Goal: Use online tool/utility: Utilize a website feature to perform a specific function

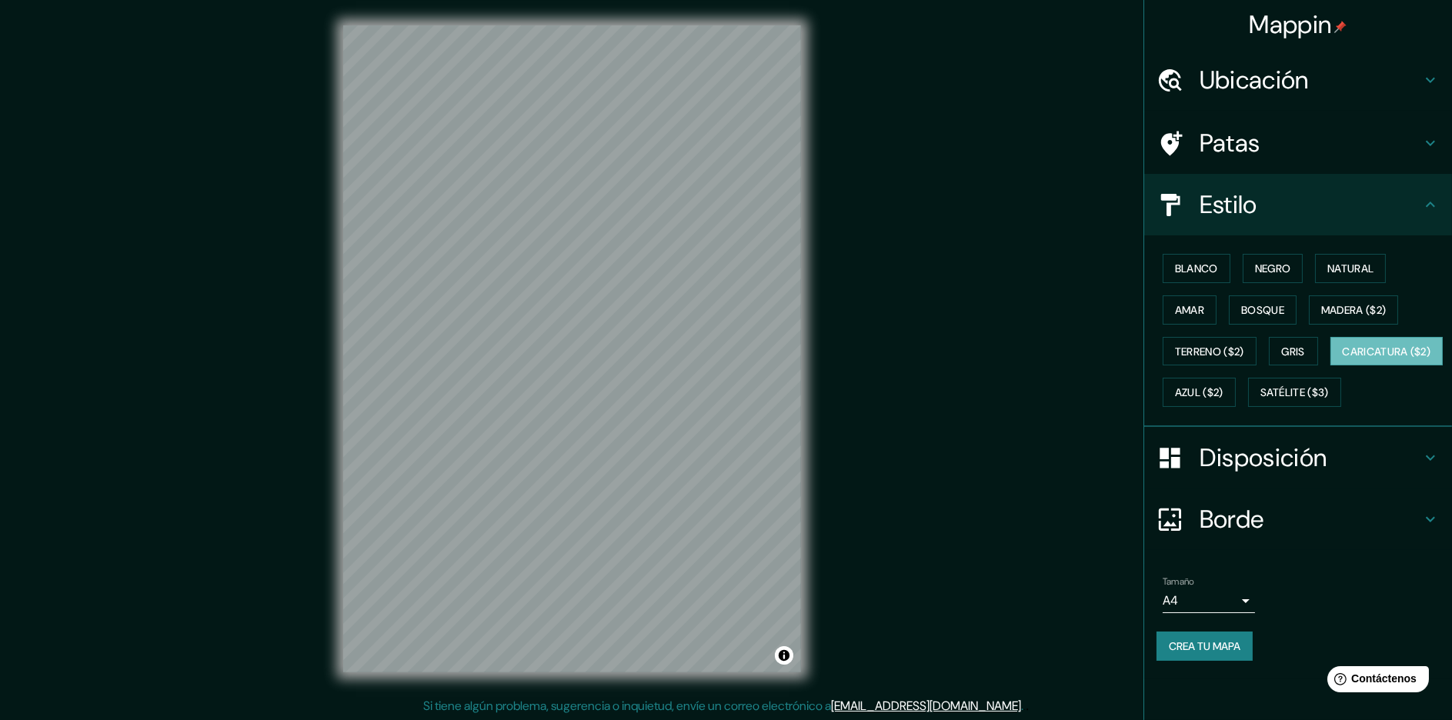
scroll to position [1, 0]
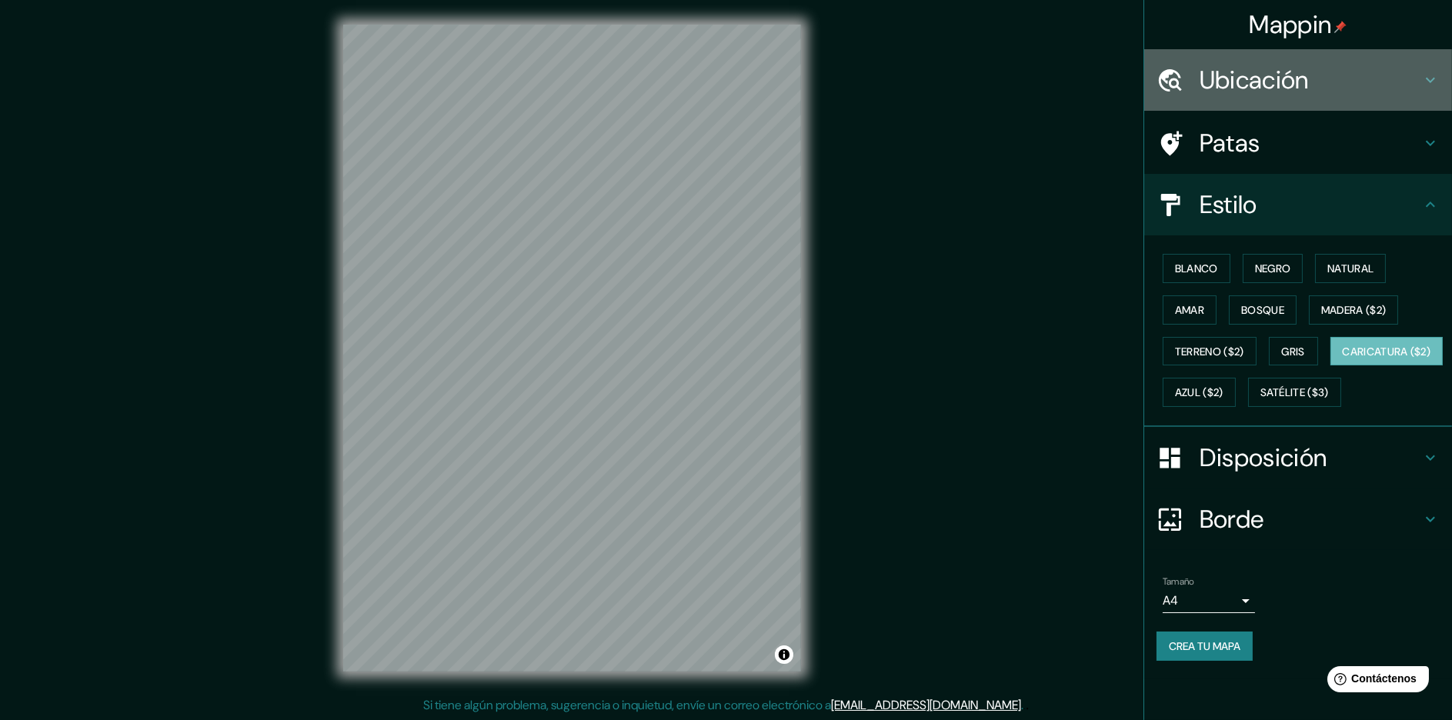
click at [1428, 94] on div "Ubicación" at bounding box center [1298, 80] width 308 height 62
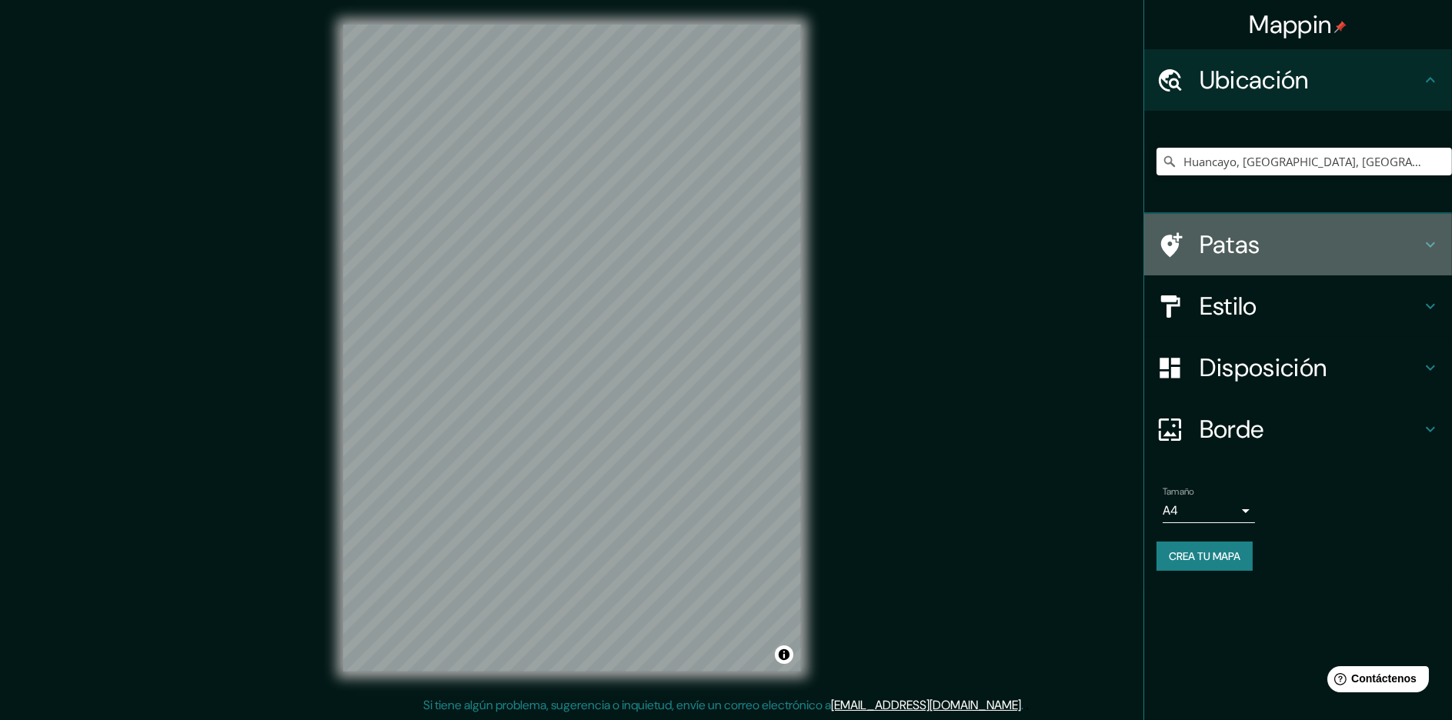
click at [1418, 236] on h4 "Patas" at bounding box center [1311, 244] width 222 height 31
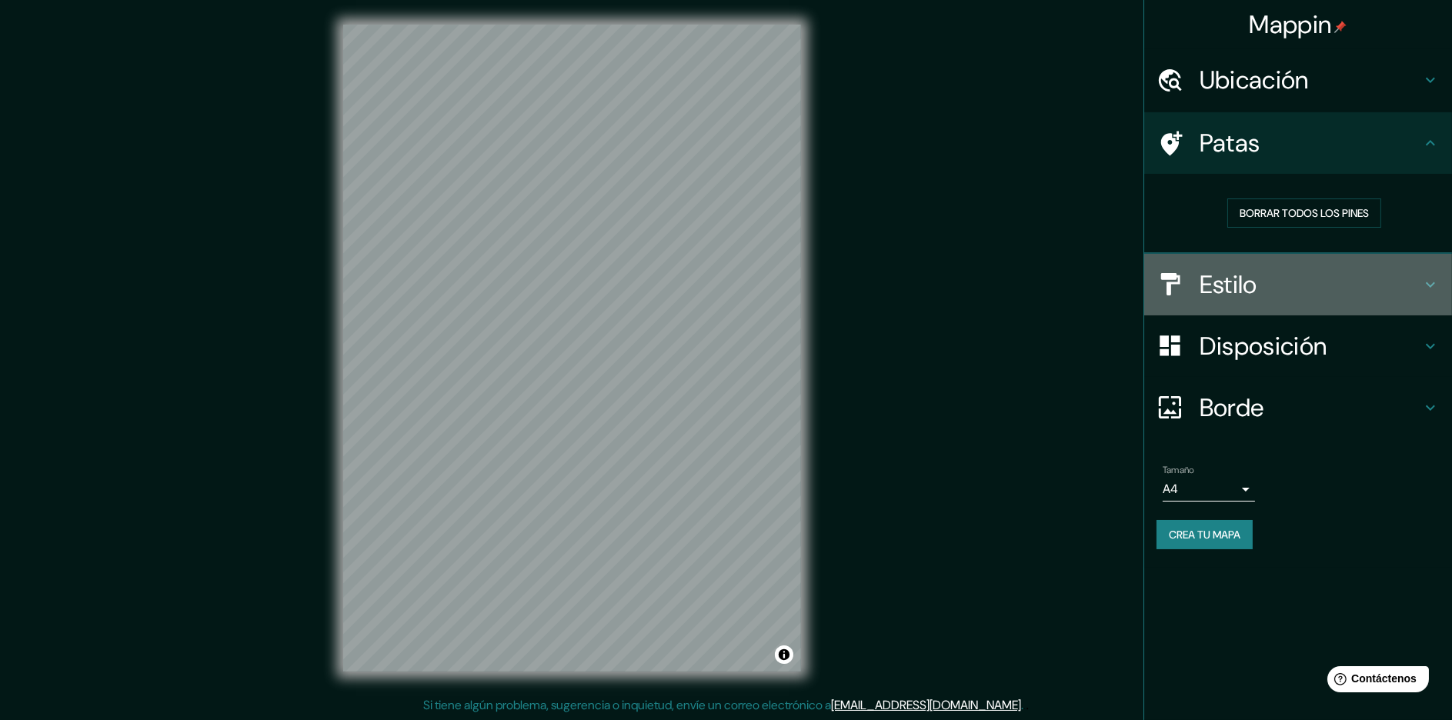
click at [1421, 279] on icon at bounding box center [1430, 284] width 18 height 18
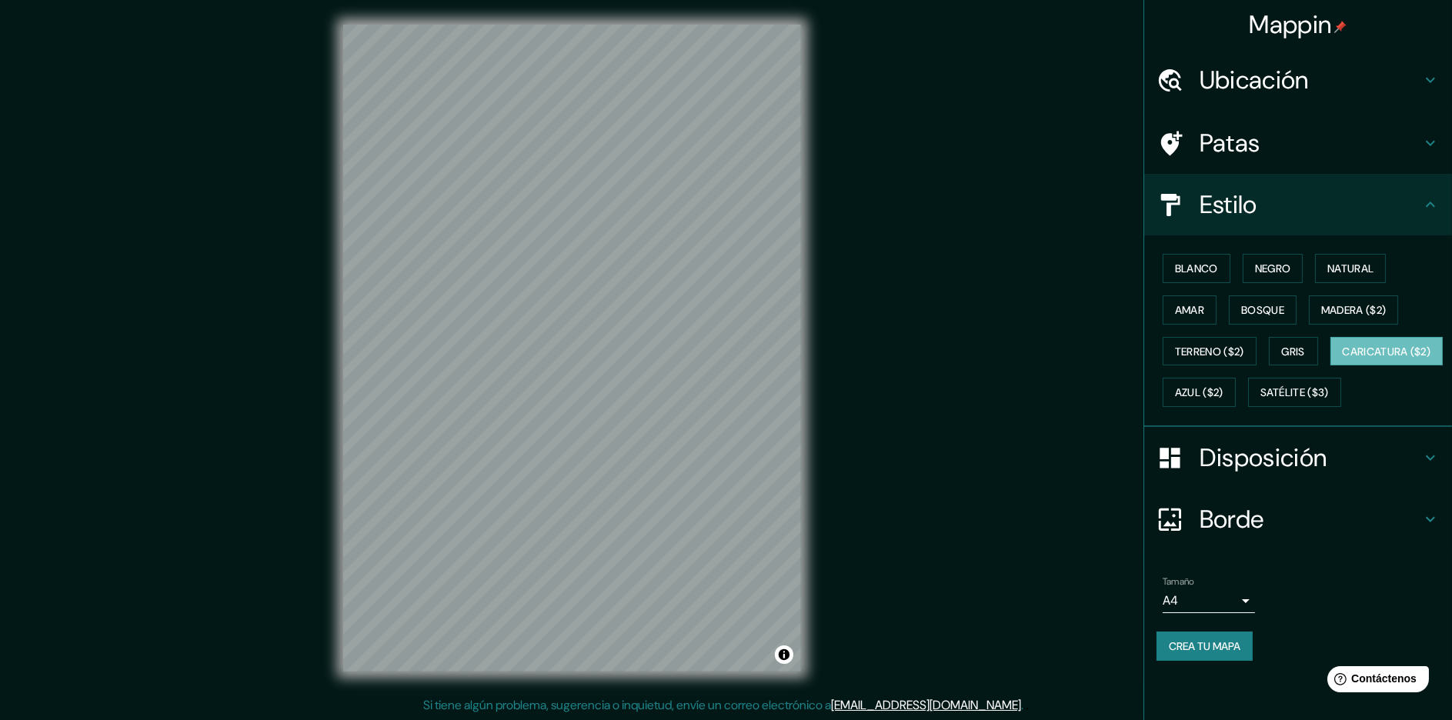
click at [1426, 467] on icon at bounding box center [1430, 458] width 18 height 18
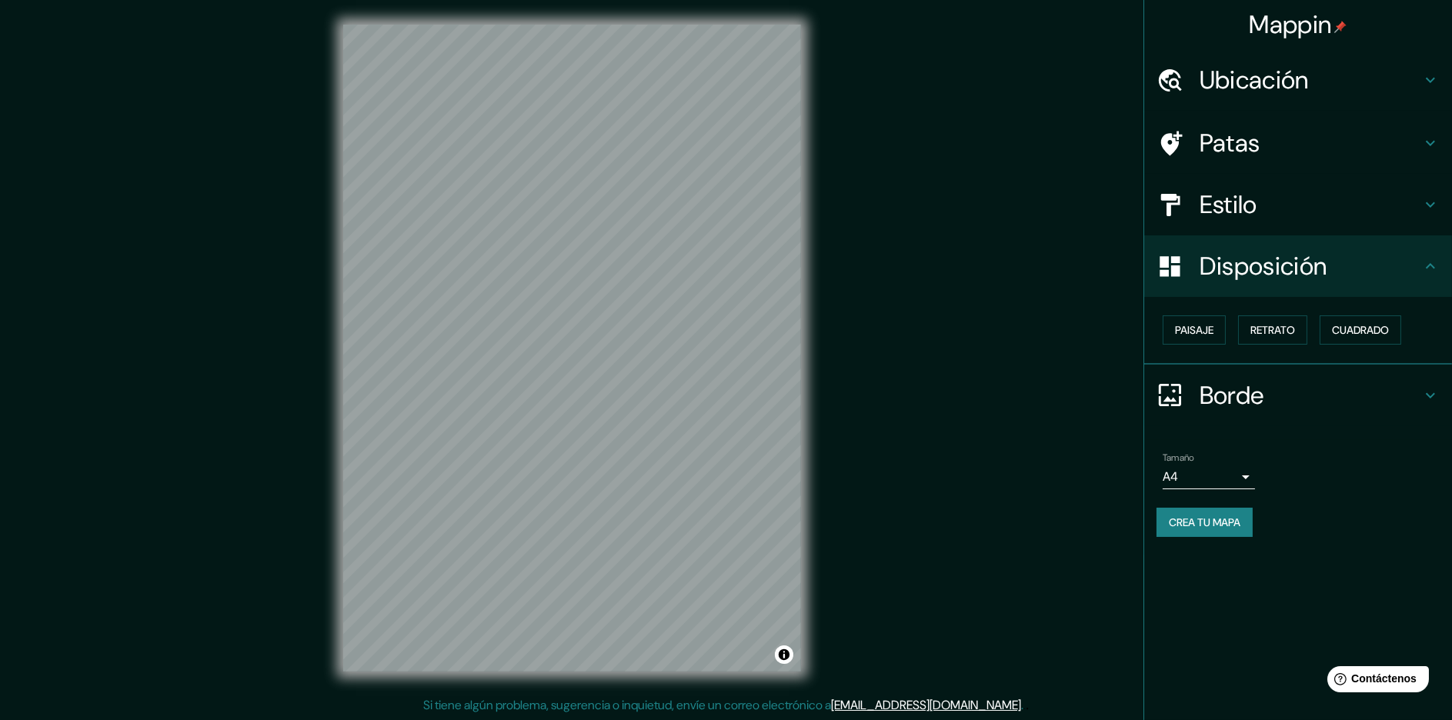
click at [1428, 400] on icon at bounding box center [1430, 395] width 18 height 18
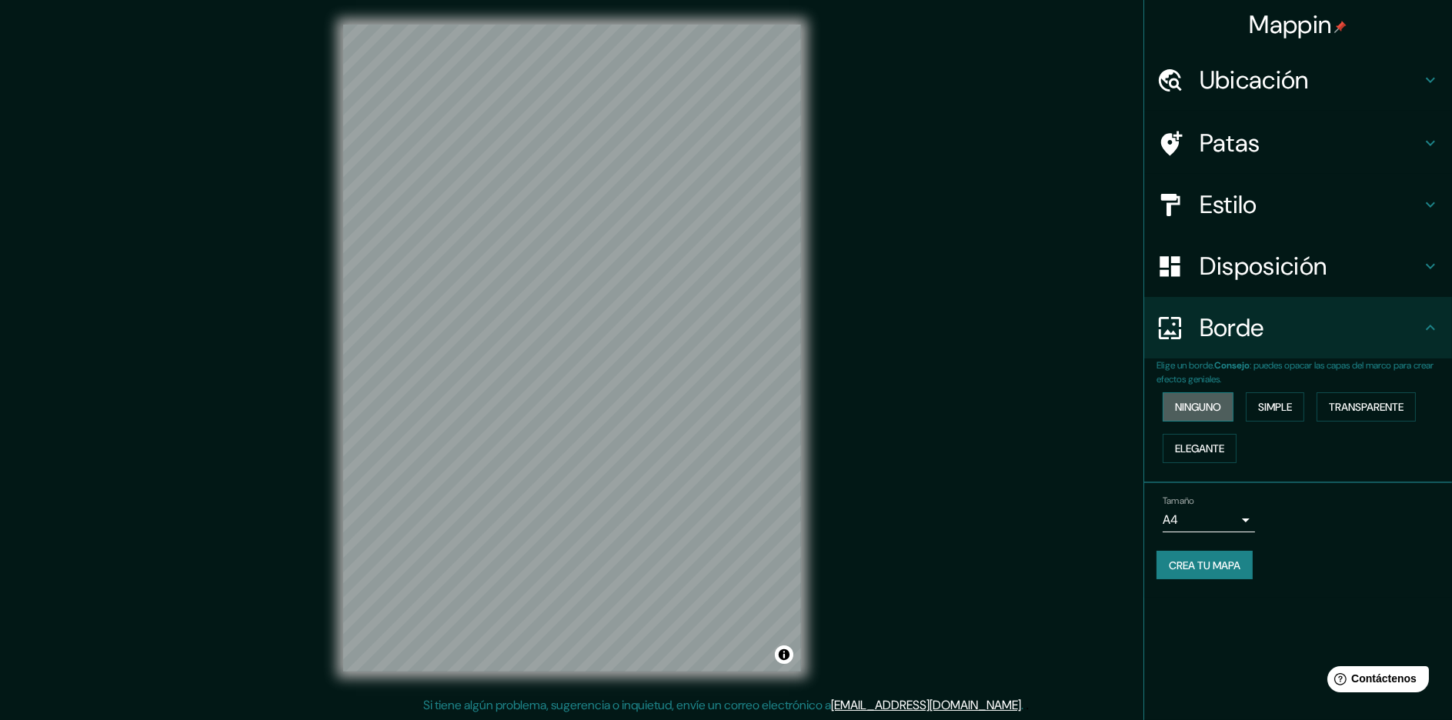
click at [1202, 410] on font "Ninguno" at bounding box center [1198, 407] width 46 height 14
click at [1267, 411] on font "Simple" at bounding box center [1275, 407] width 34 height 14
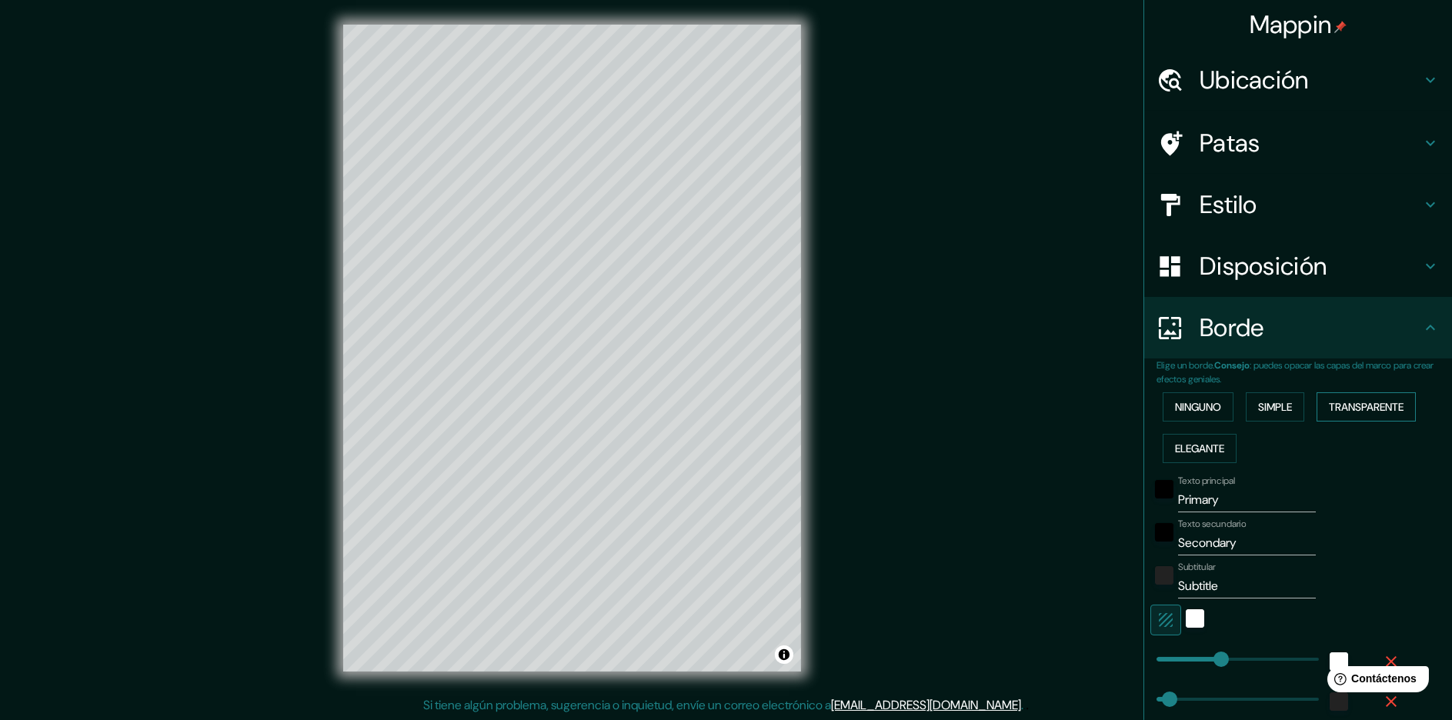
click at [1350, 412] on font "Transparente" at bounding box center [1366, 407] width 75 height 14
click at [1229, 444] on button "Elegante" at bounding box center [1200, 448] width 74 height 29
click at [1190, 413] on font "Ninguno" at bounding box center [1198, 407] width 46 height 20
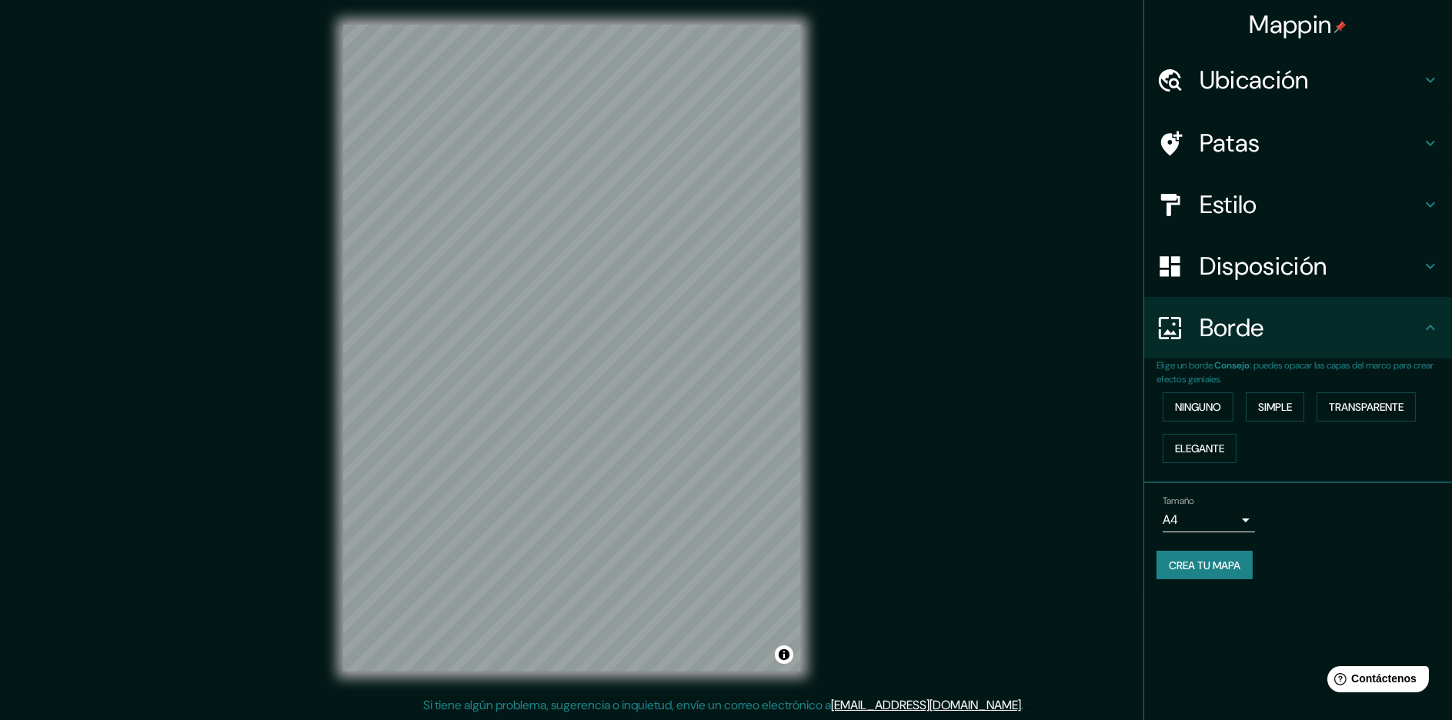
click at [1269, 282] on div "Disposición" at bounding box center [1298, 266] width 308 height 62
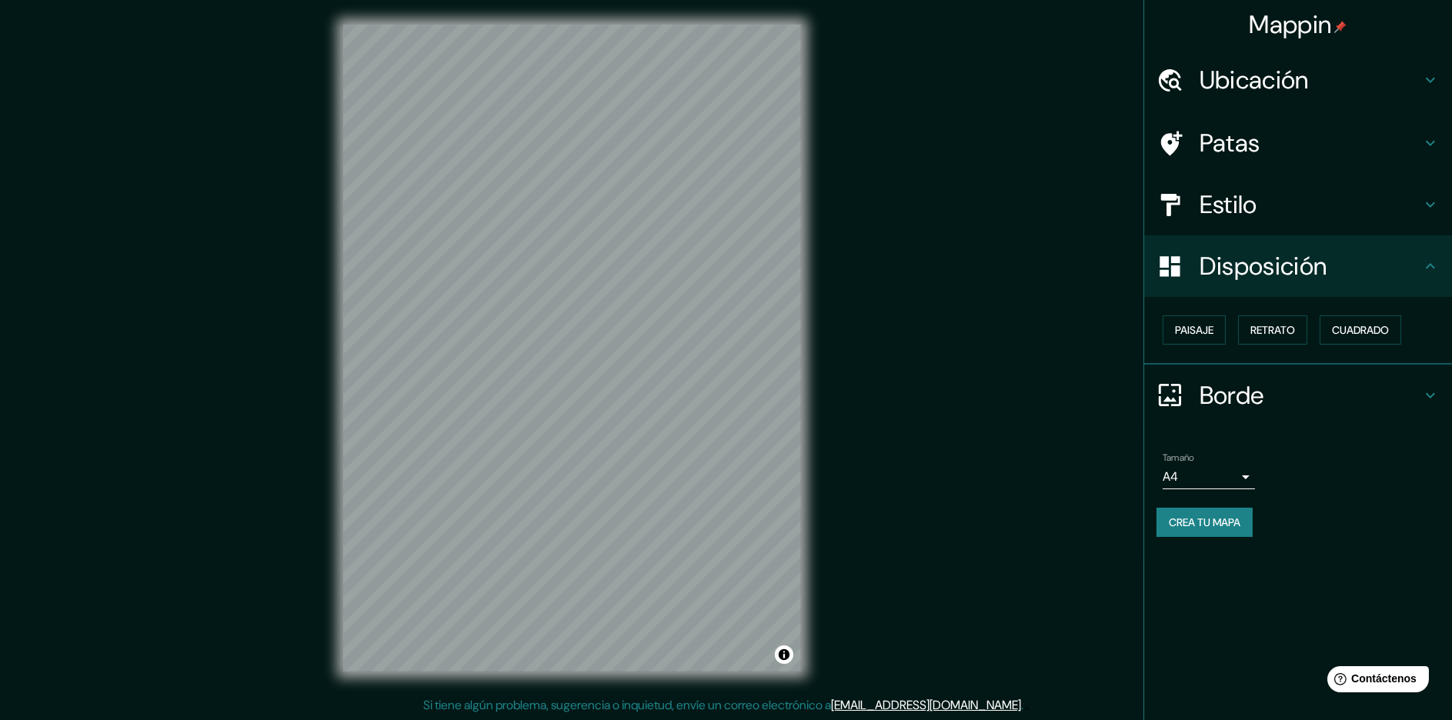
click at [1254, 198] on font "Estilo" at bounding box center [1229, 205] width 58 height 32
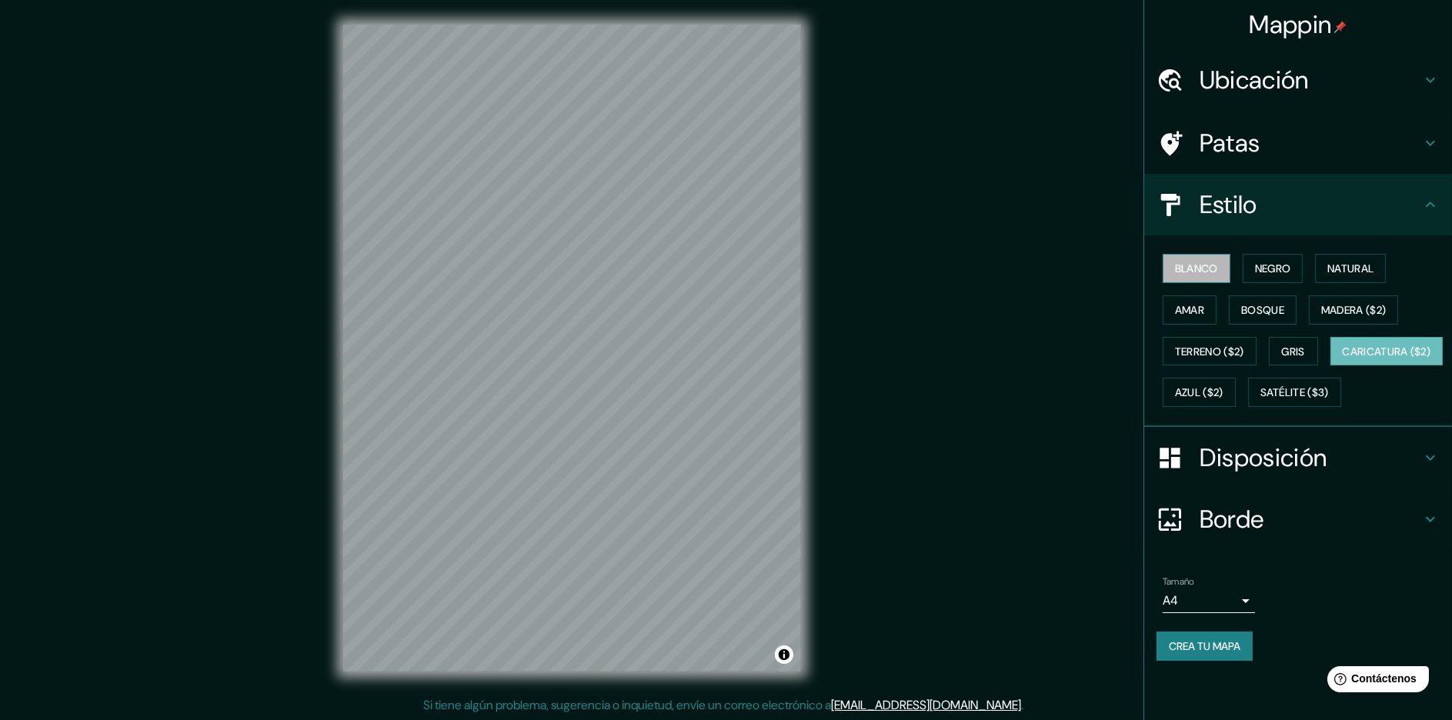
click at [1204, 265] on font "Blanco" at bounding box center [1196, 269] width 43 height 14
click at [1277, 263] on font "Negro" at bounding box center [1273, 269] width 36 height 14
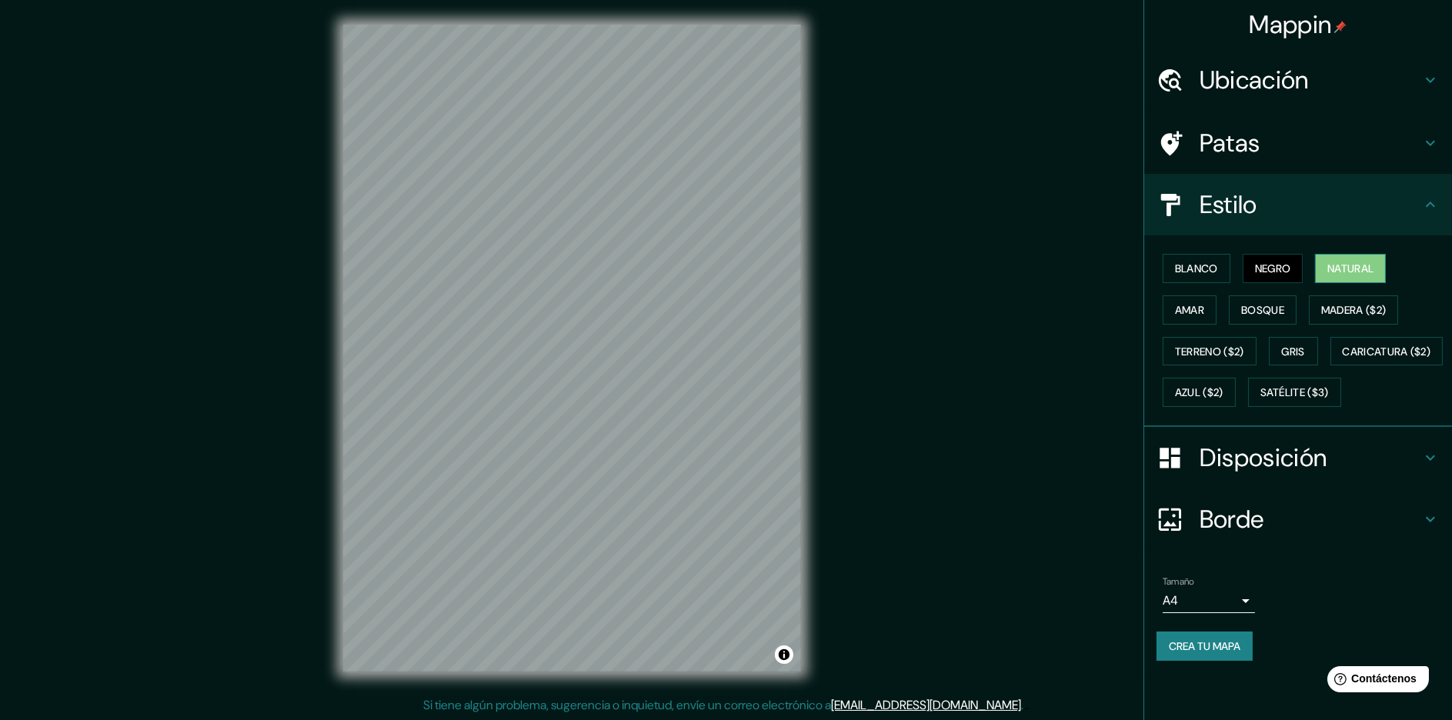
click at [1374, 265] on font "Natural" at bounding box center [1350, 269] width 46 height 14
click at [1377, 303] on font "Madera ($2)" at bounding box center [1353, 310] width 65 height 14
click at [1246, 298] on button "Bosque" at bounding box center [1263, 310] width 68 height 29
click at [1173, 309] on button "Amar" at bounding box center [1190, 310] width 54 height 29
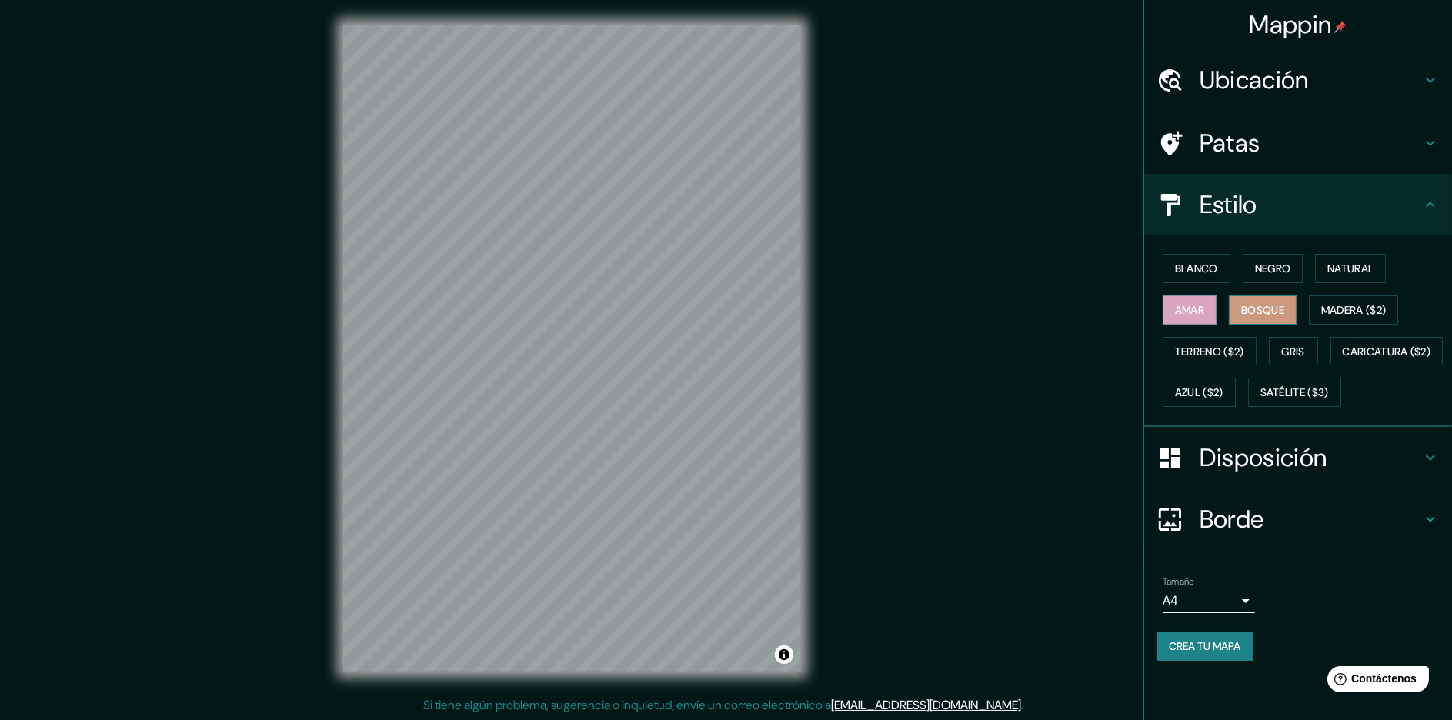
click at [1253, 304] on font "Bosque" at bounding box center [1262, 310] width 43 height 14
click at [1291, 357] on font "Gris" at bounding box center [1293, 352] width 23 height 14
click at [1244, 358] on font "Terreno ($2)" at bounding box center [1209, 352] width 69 height 20
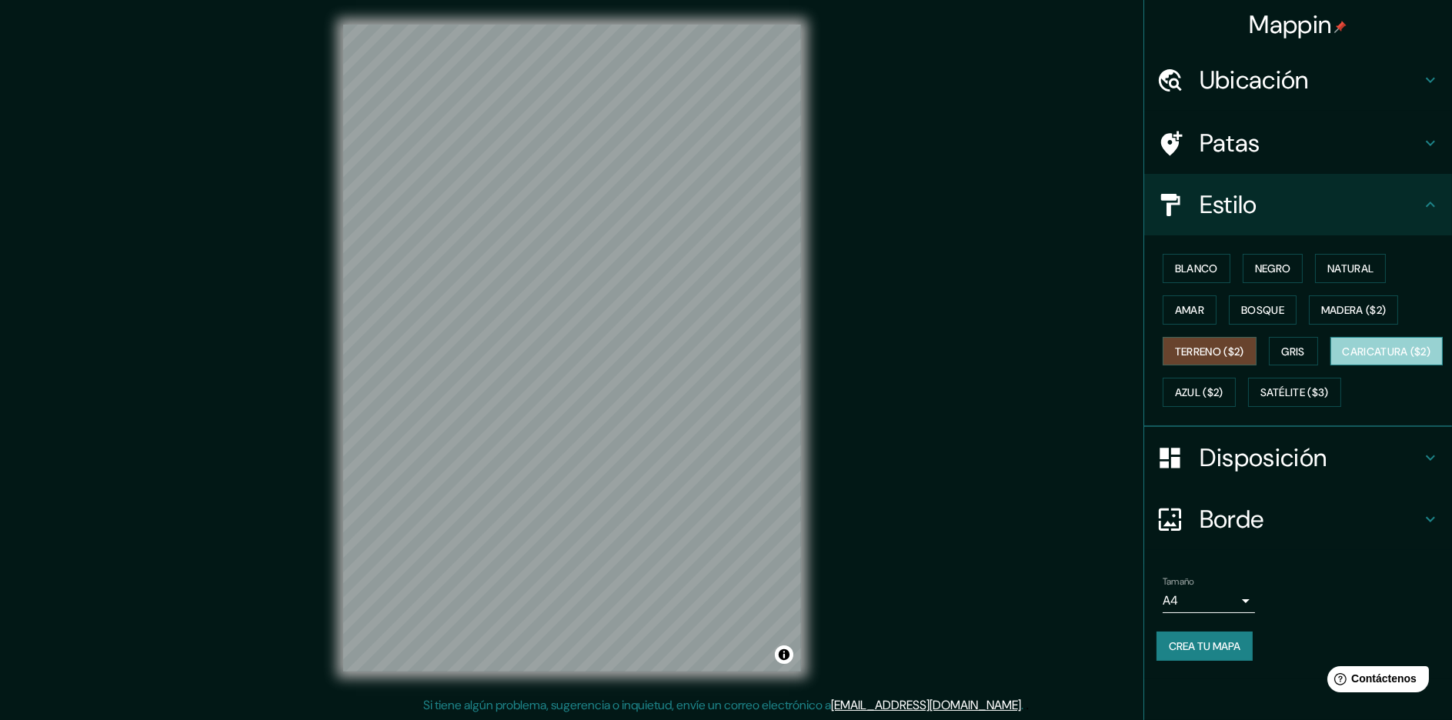
click at [1343, 359] on font "Caricatura ($2)" at bounding box center [1387, 352] width 88 height 14
click at [1236, 361] on button "Terreno ($2)" at bounding box center [1210, 351] width 94 height 29
click at [1224, 387] on font "Azul ($2)" at bounding box center [1199, 393] width 48 height 14
click at [1331, 366] on button "Caricatura ($2)" at bounding box center [1387, 351] width 113 height 29
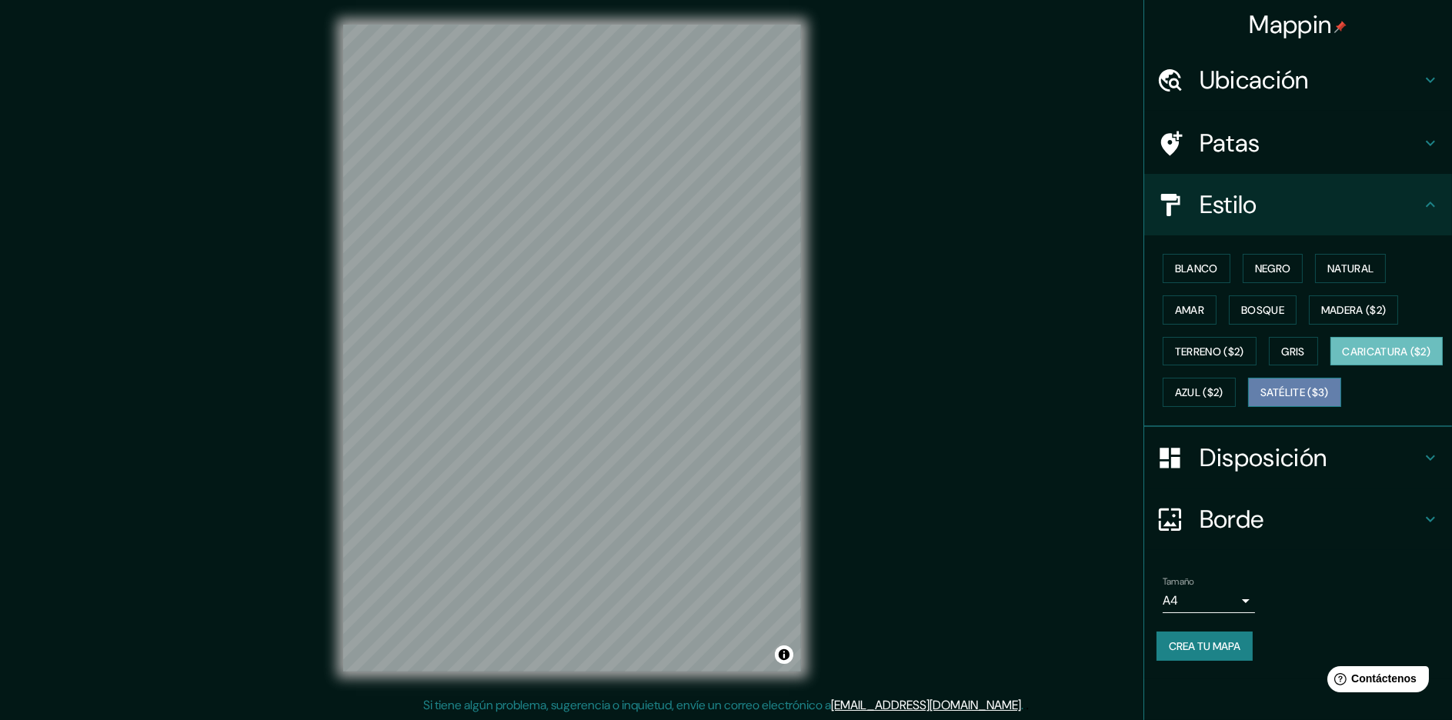
click at [1261, 400] on font "Satélite ($3)" at bounding box center [1295, 393] width 68 height 14
click at [1211, 357] on font "Terreno ($2)" at bounding box center [1209, 352] width 69 height 20
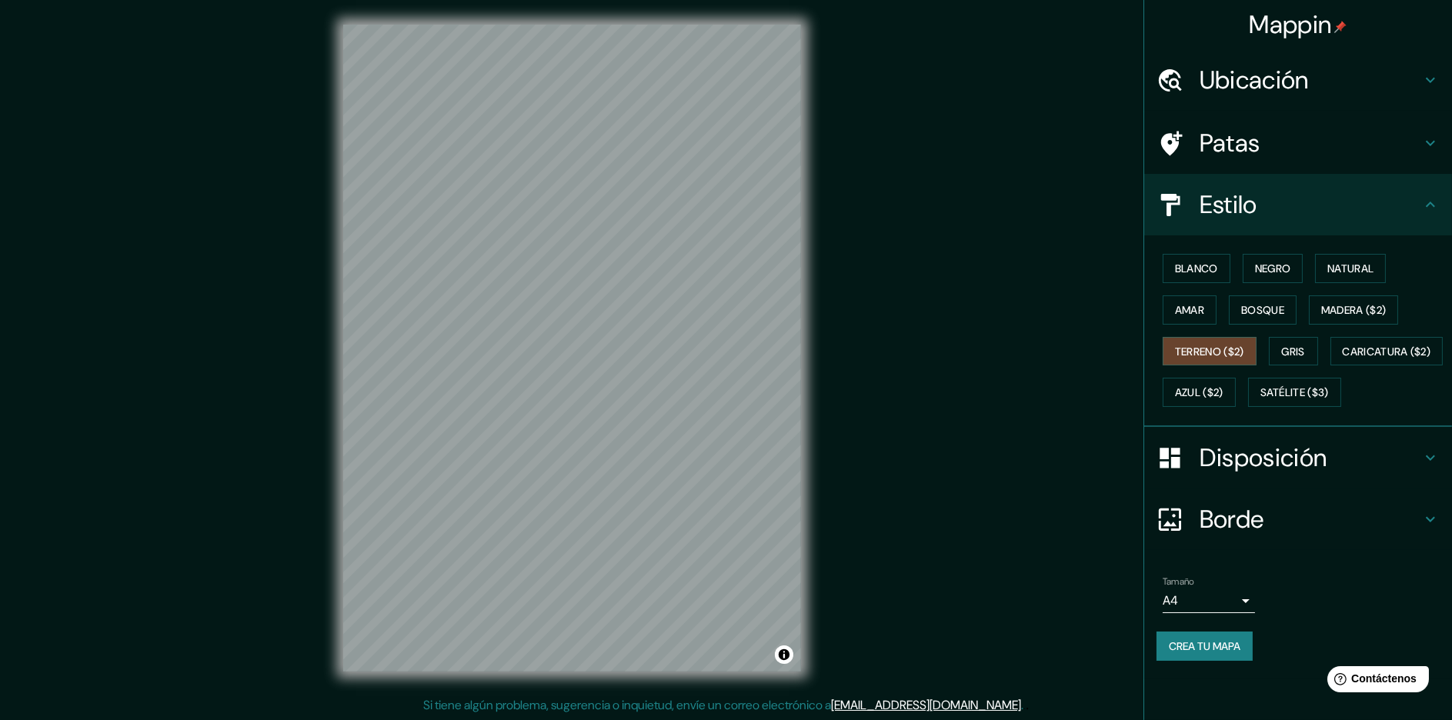
click at [1323, 352] on div "Blanco Negro Natural Amar Bosque Madera ($2) Terreno ($2) Gris Caricatura ($2) …" at bounding box center [1305, 330] width 296 height 165
click at [1296, 352] on font "Gris" at bounding box center [1293, 352] width 23 height 14
